Goal: Task Accomplishment & Management: Manage account settings

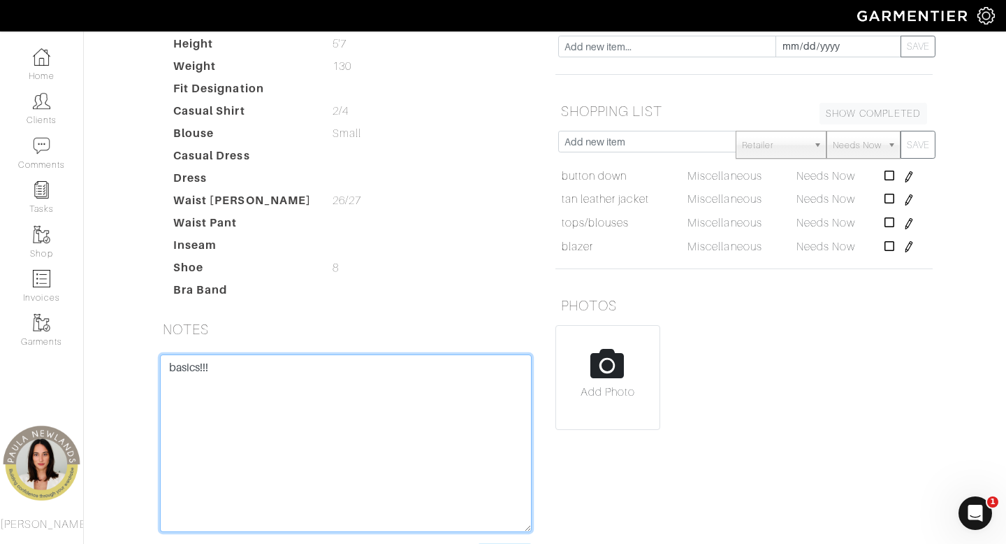
drag, startPoint x: 379, startPoint y: 426, endPoint x: 379, endPoint y: 418, distance: 7.7
click at [379, 426] on textarea "basics!!!" at bounding box center [346, 442] width 372 height 177
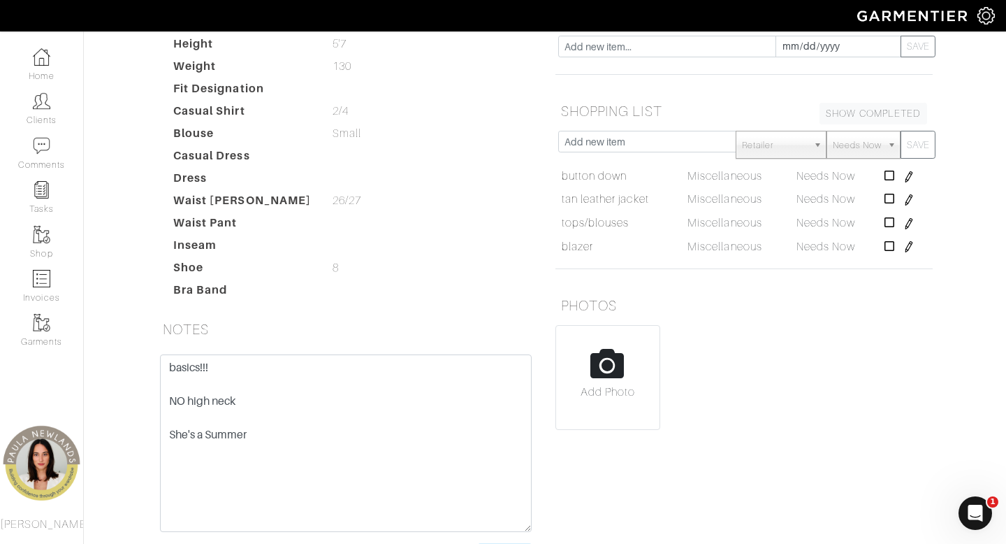
click at [632, 532] on div "REMINDERS SHOW COMPLETED SHOW INCOMPLETE [DATE] SAVE SHOPPING LIST SHOW COMPLET…" at bounding box center [744, 291] width 398 height 579
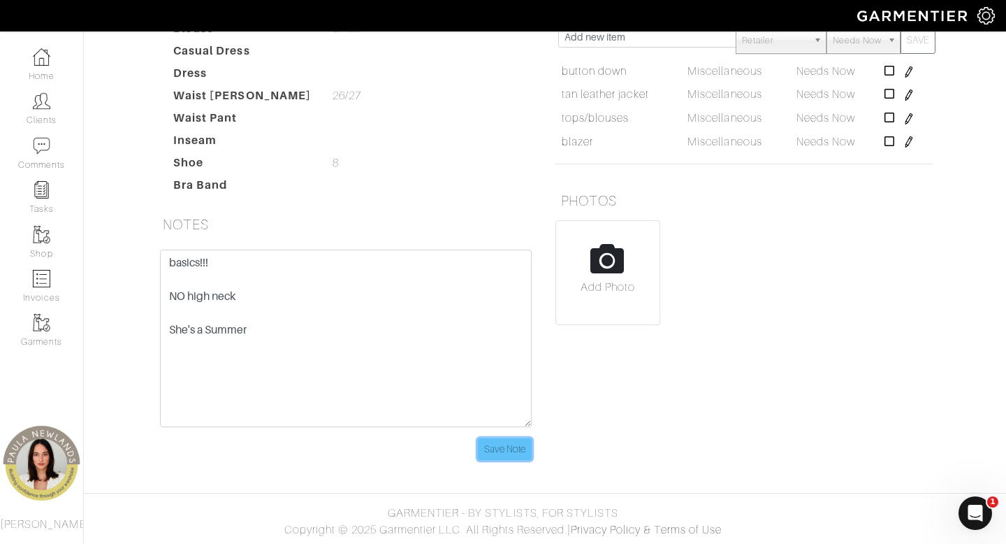
click at [513, 442] on input "Save Note" at bounding box center [505, 449] width 54 height 22
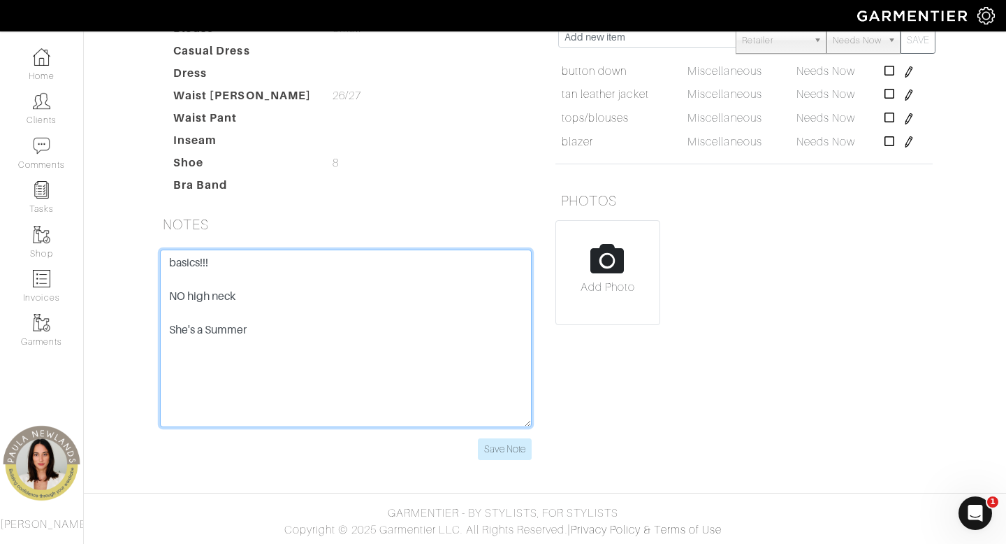
click at [282, 337] on textarea "basics!!! NO high neck She's a Summer" at bounding box center [346, 337] width 372 height 177
type textarea "basics!!! NO high neck She's a Summer Mother jeans 25"
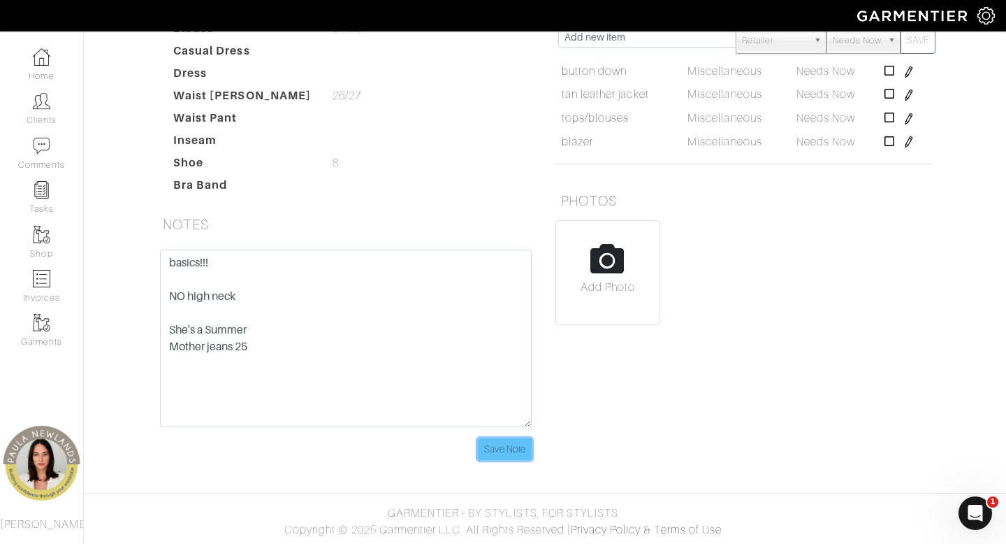
click at [503, 455] on input "Save Note" at bounding box center [505, 449] width 54 height 22
click at [655, 455] on div "REMINDERS SHOW COMPLETED SHOW INCOMPLETE [DATE] SAVE SHOPPING LIST SHOW COMPLET…" at bounding box center [744, 186] width 398 height 579
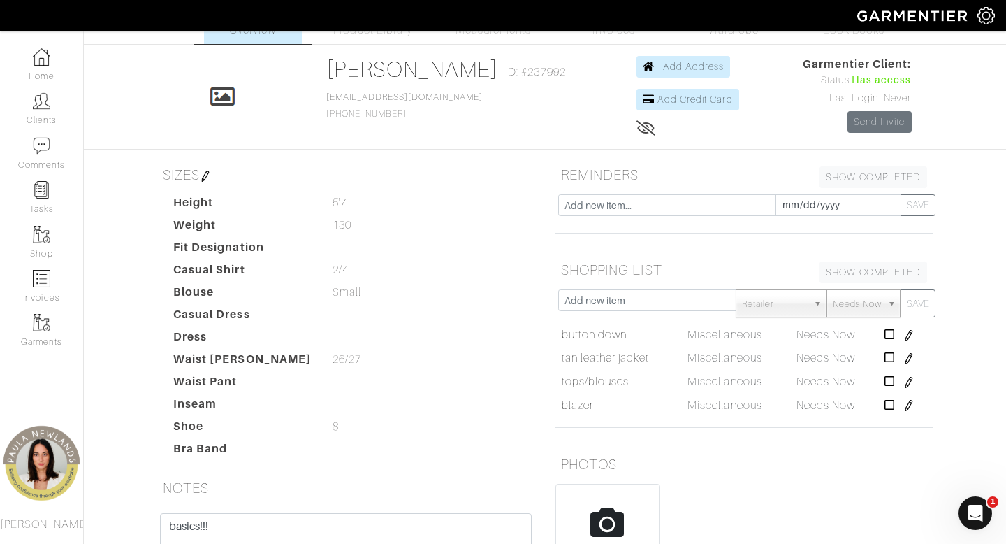
scroll to position [41, 0]
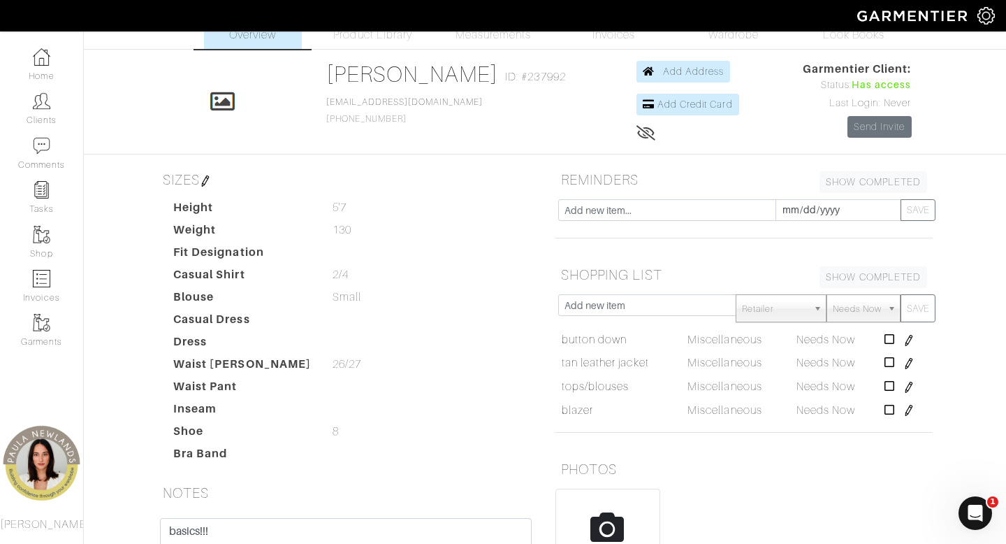
click at [207, 182] on img at bounding box center [205, 180] width 11 height 11
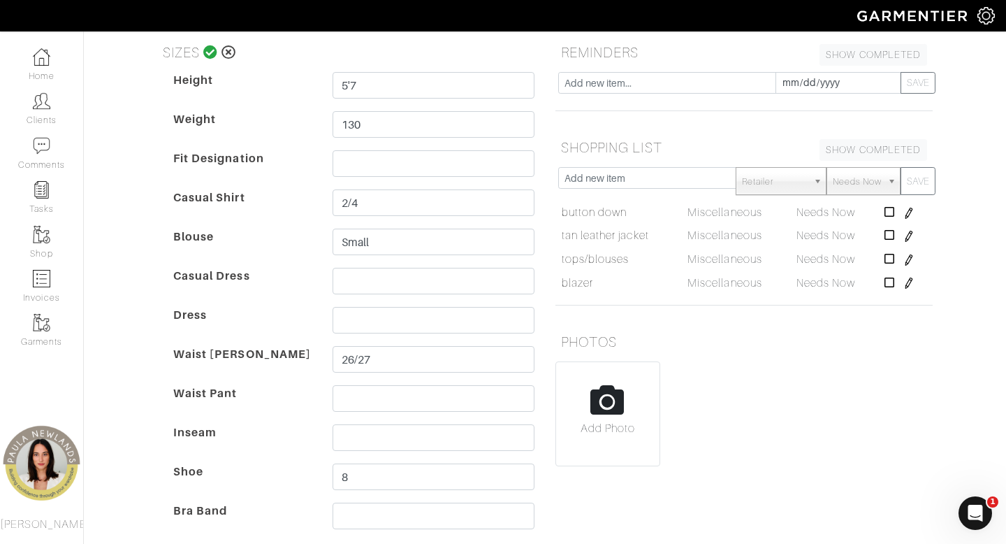
scroll to position [193, 0]
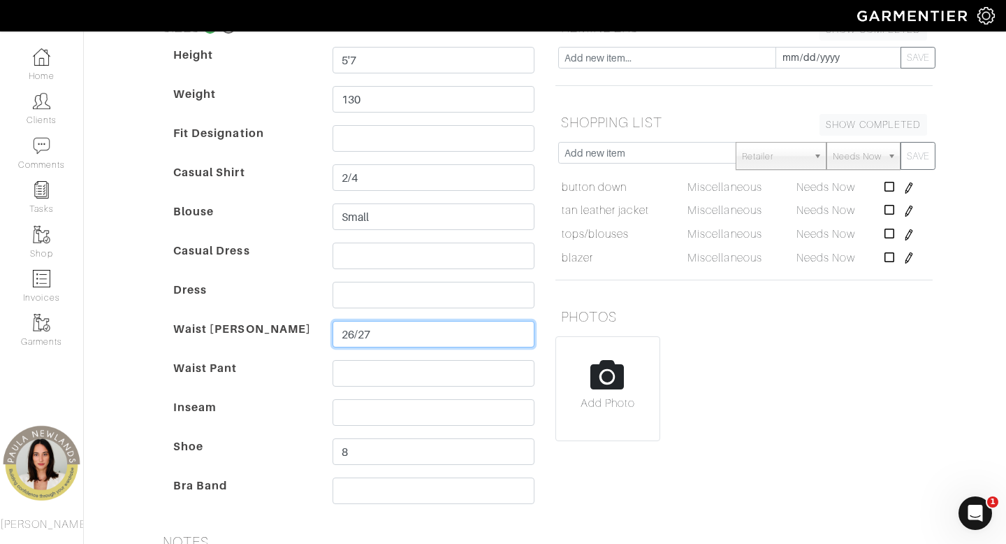
click at [400, 333] on input "26/27" at bounding box center [434, 334] width 202 height 27
type input "26/27"
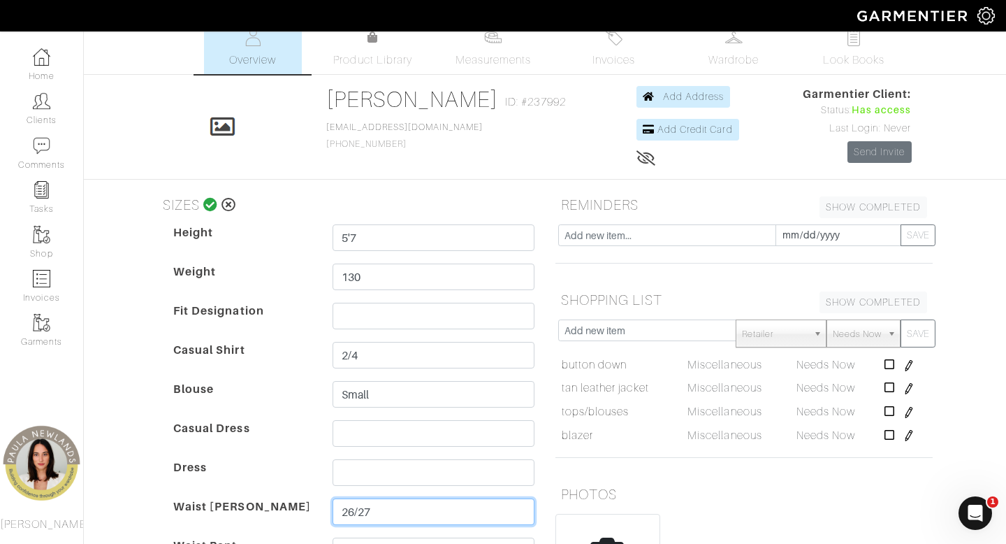
scroll to position [0, 0]
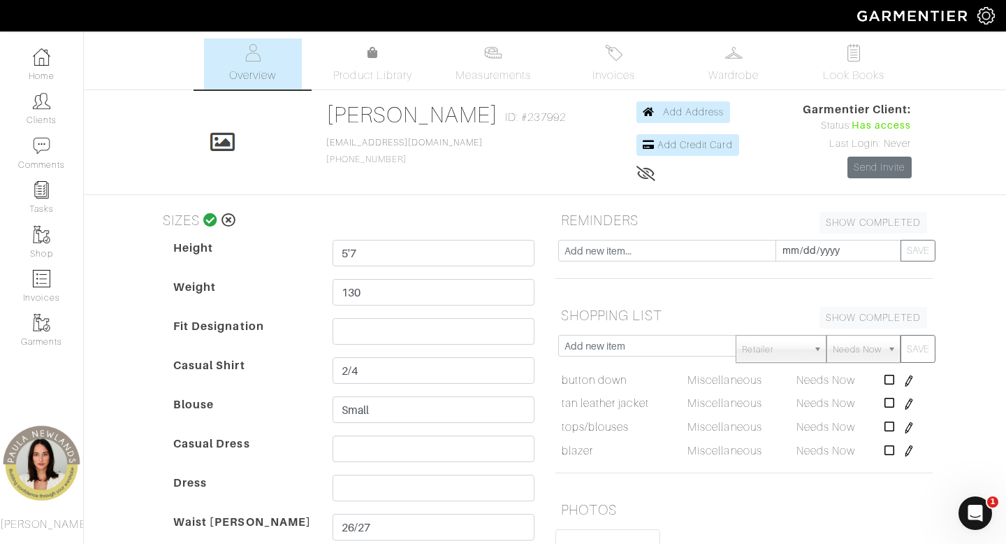
click at [210, 220] on icon at bounding box center [210, 220] width 15 height 14
